Goal: Use online tool/utility

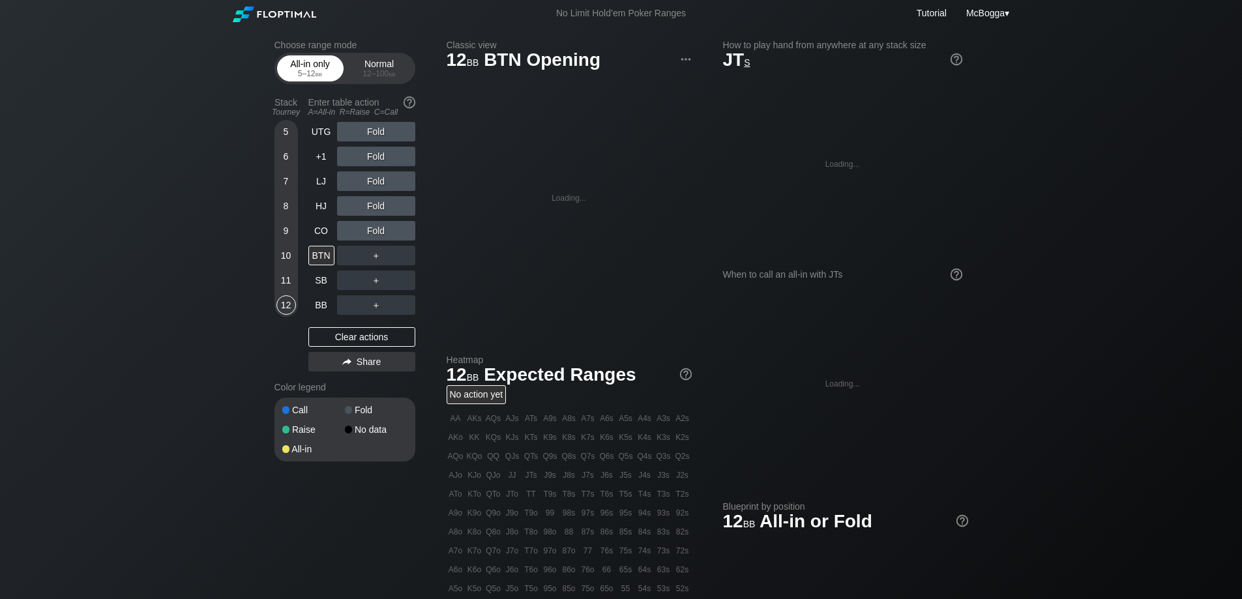
click at [326, 75] on div "5 – 12 bb" at bounding box center [310, 73] width 55 height 9
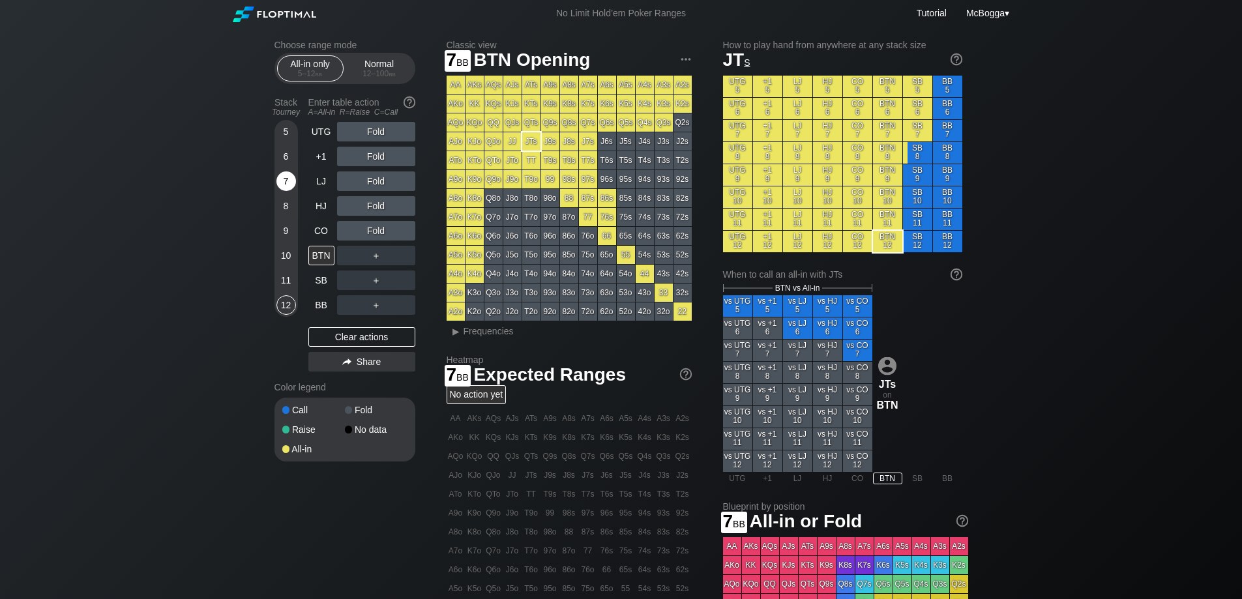
click at [287, 183] on div "7" at bounding box center [286, 181] width 20 height 20
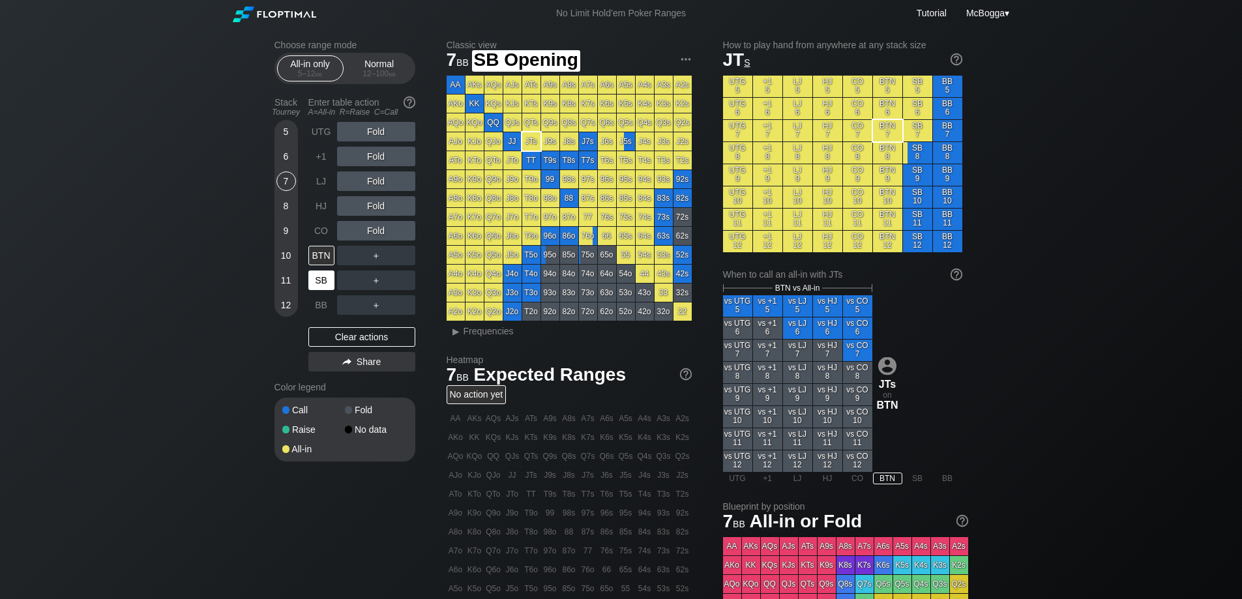
click at [319, 279] on div "SB" at bounding box center [321, 281] width 26 height 20
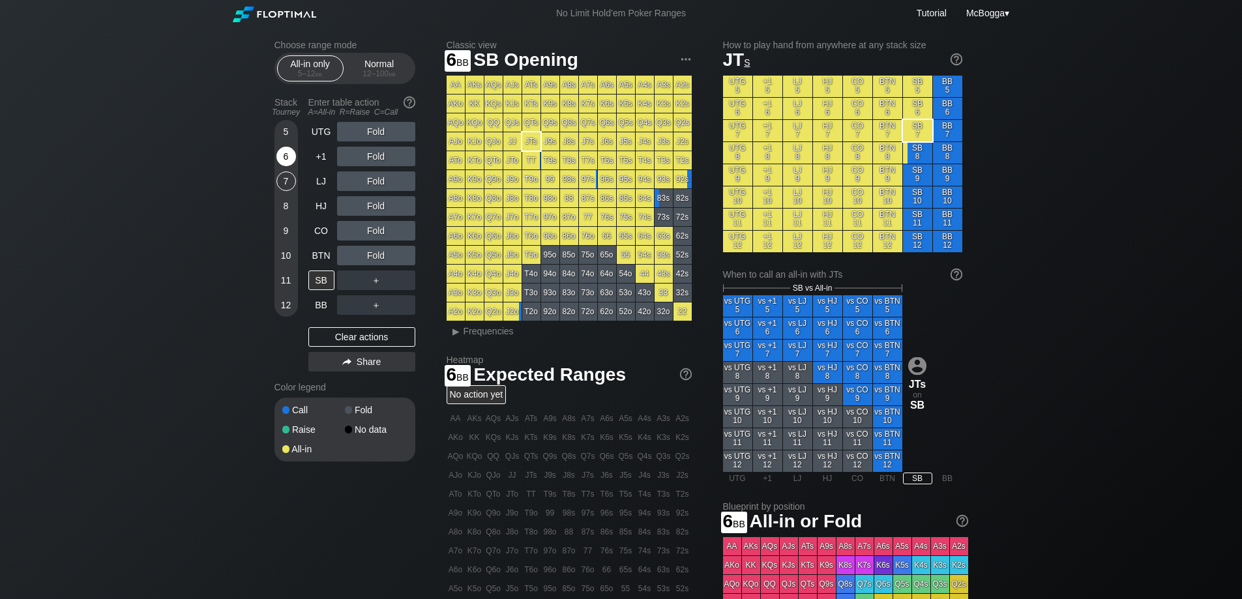
click at [282, 158] on div "6" at bounding box center [286, 157] width 20 height 20
click at [344, 205] on div "A ✕" at bounding box center [349, 206] width 25 height 20
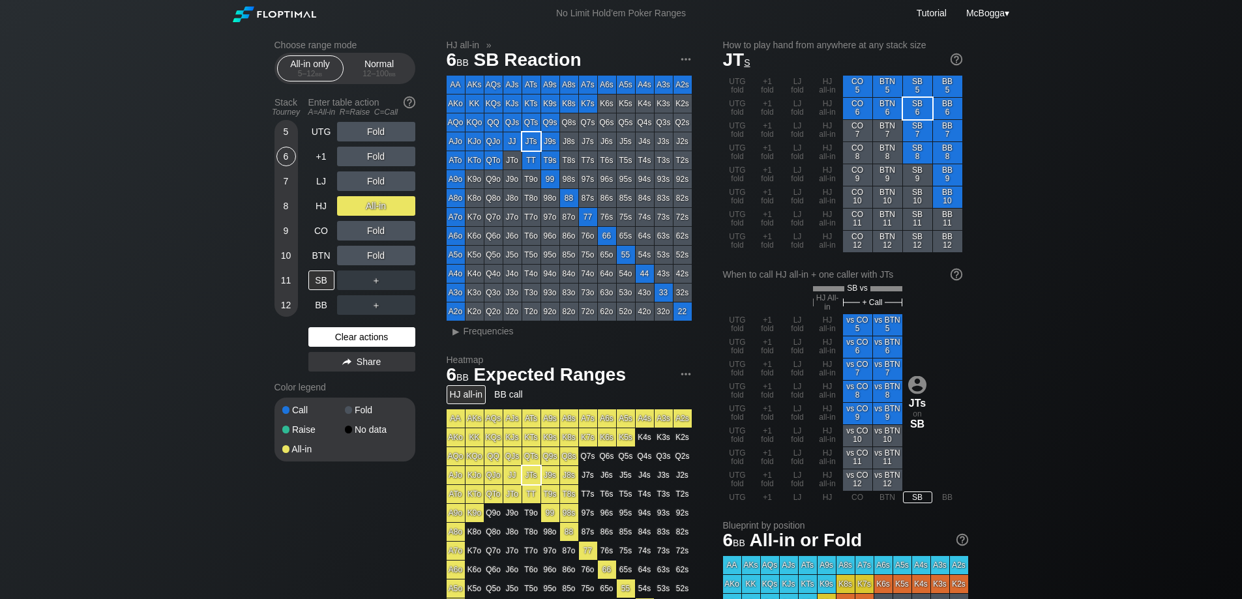
click at [376, 330] on div "Clear actions" at bounding box center [361, 337] width 107 height 20
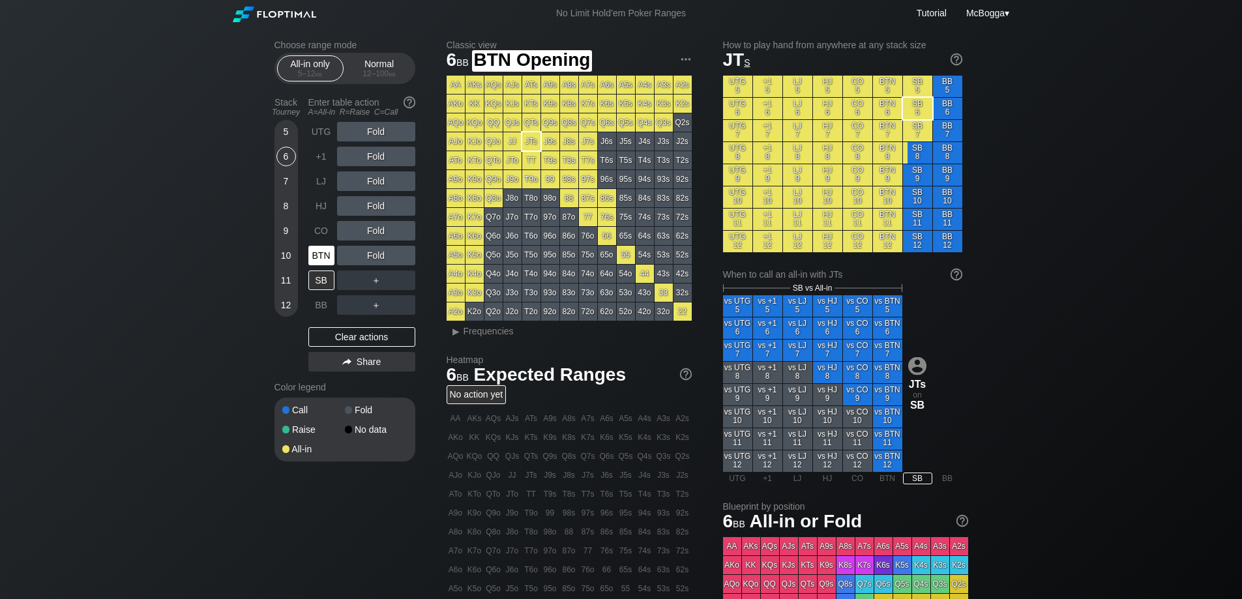
click at [325, 267] on div "BTN" at bounding box center [322, 255] width 29 height 25
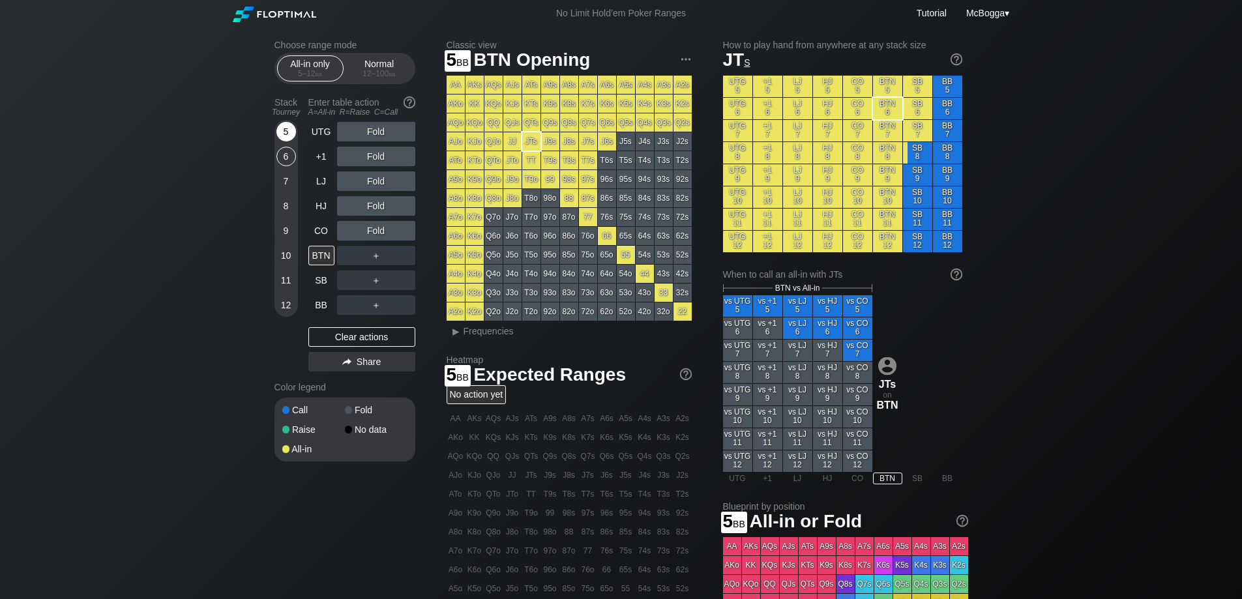
click at [287, 136] on div "5" at bounding box center [286, 132] width 20 height 20
